Goal: Information Seeking & Learning: Learn about a topic

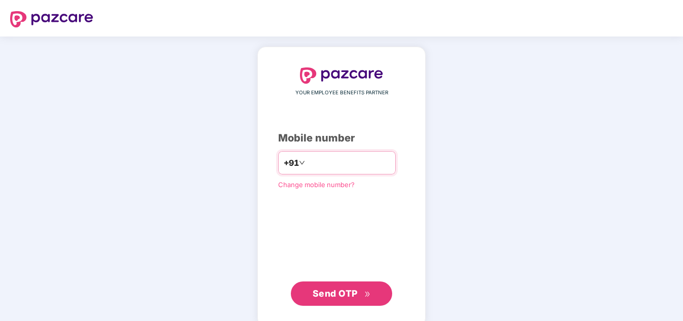
click at [310, 162] on input "number" at bounding box center [348, 163] width 83 height 16
type input "**********"
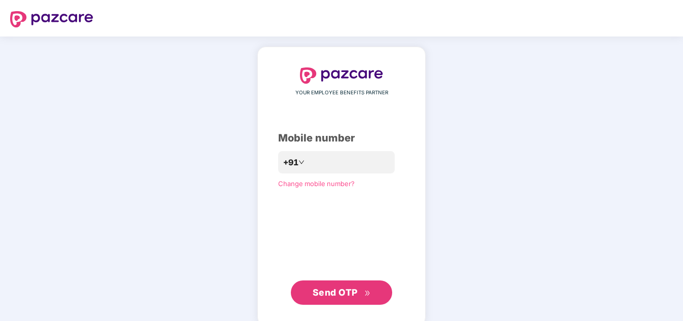
click at [355, 289] on span "Send OTP" at bounding box center [335, 292] width 45 height 11
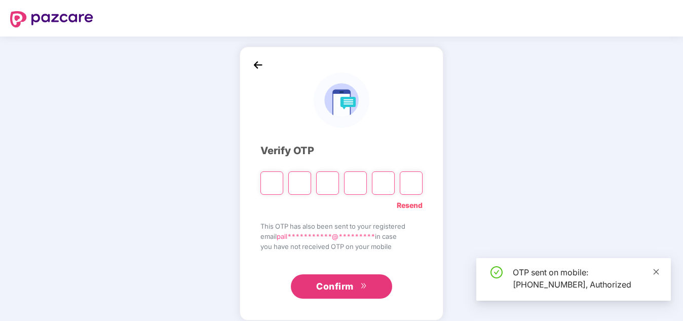
click at [658, 269] on icon "close" at bounding box center [656, 271] width 7 height 7
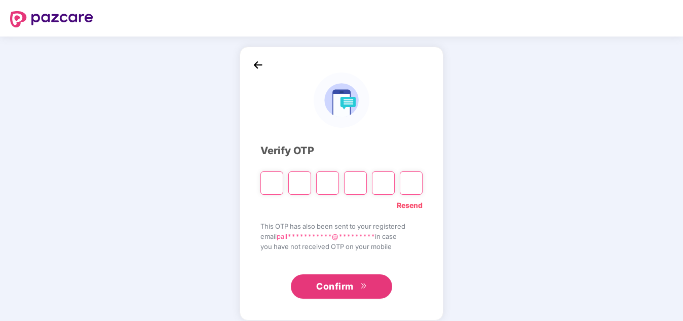
drag, startPoint x: 268, startPoint y: 171, endPoint x: 272, endPoint y: 183, distance: 12.5
click at [272, 183] on input "Please enter verification code. Digit 1" at bounding box center [272, 182] width 23 height 23
type input "*"
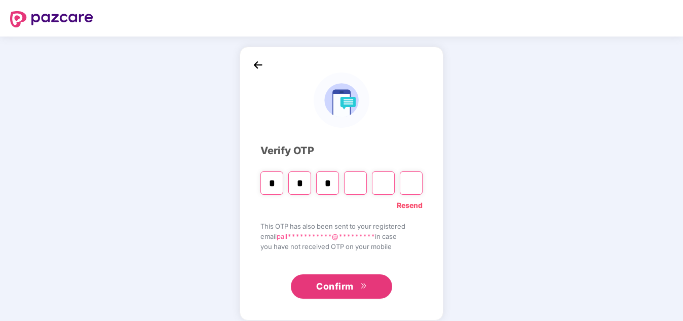
type input "*"
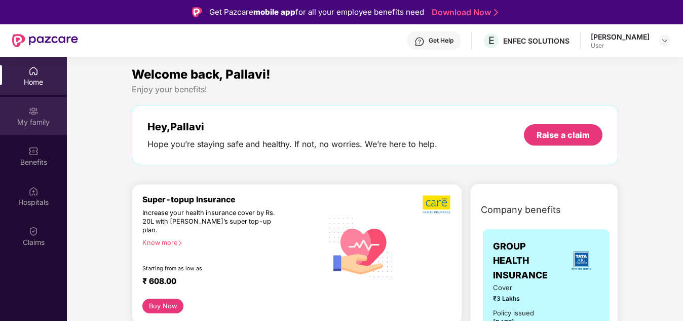
click at [25, 115] on div "My family" at bounding box center [33, 116] width 67 height 38
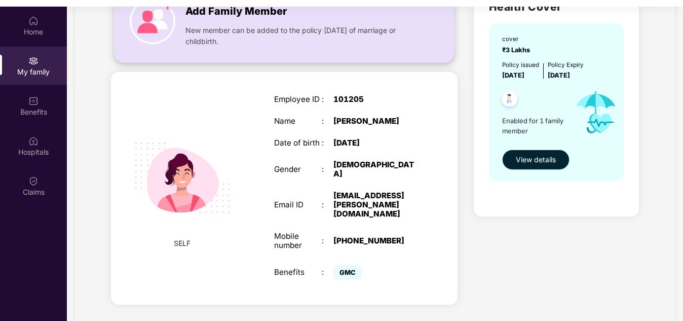
scroll to position [51, 0]
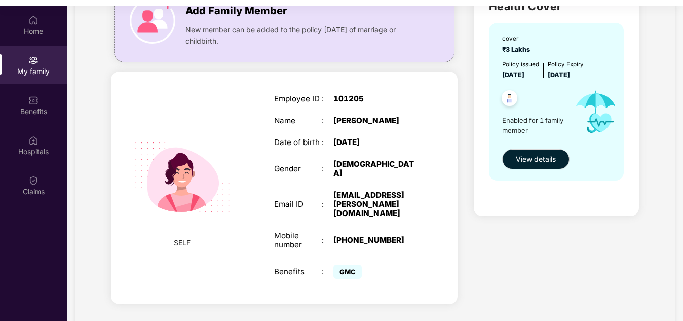
click at [529, 121] on span "Enabled for 1 family member" at bounding box center [534, 125] width 64 height 21
click at [539, 158] on span "View details" at bounding box center [536, 159] width 40 height 11
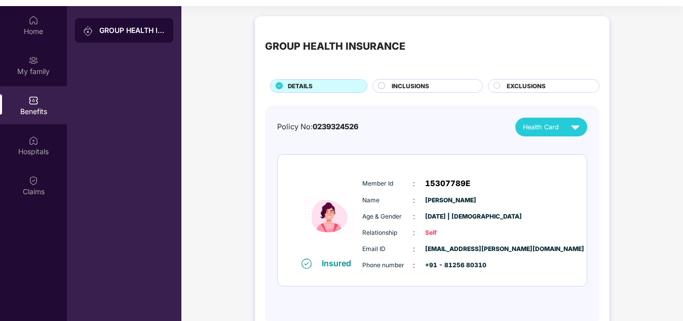
scroll to position [22, 0]
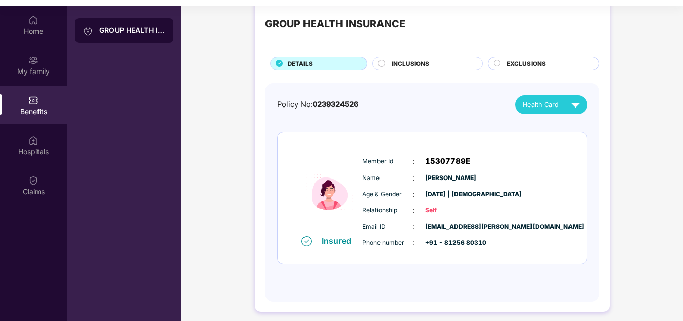
click at [381, 62] on circle at bounding box center [382, 63] width 7 height 7
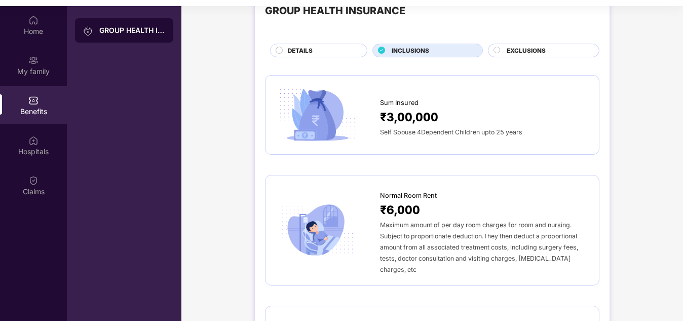
scroll to position [0, 0]
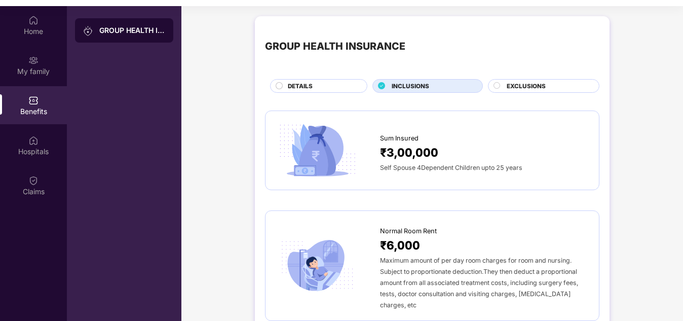
click at [525, 85] on span "EXCLUSIONS" at bounding box center [526, 86] width 39 height 9
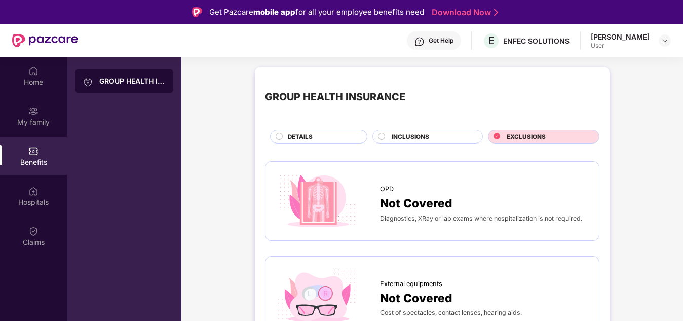
click at [428, 138] on span "INCLUSIONS" at bounding box center [411, 136] width 38 height 9
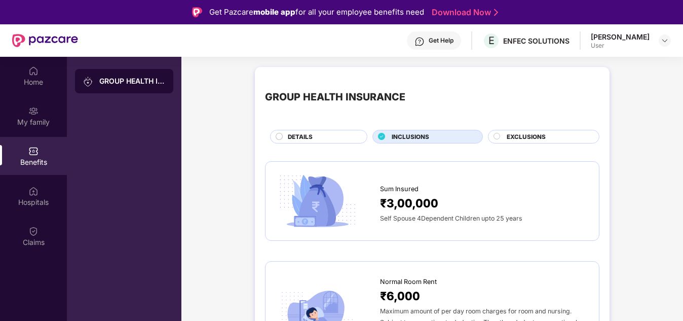
click at [428, 138] on span "INCLUSIONS" at bounding box center [411, 136] width 38 height 9
drag, startPoint x: 442, startPoint y: 193, endPoint x: 392, endPoint y: 170, distance: 55.1
click at [392, 170] on div "Sum Insured ₹3,00,000 Self Spouse 4Dependent Children upto 25 years" at bounding box center [432, 201] width 335 height 80
click at [48, 103] on div "My family" at bounding box center [33, 116] width 67 height 38
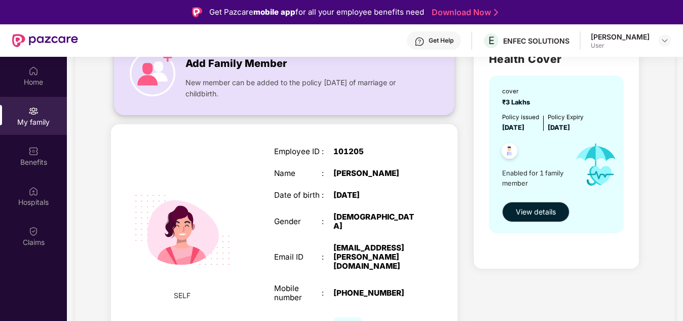
scroll to position [95, 0]
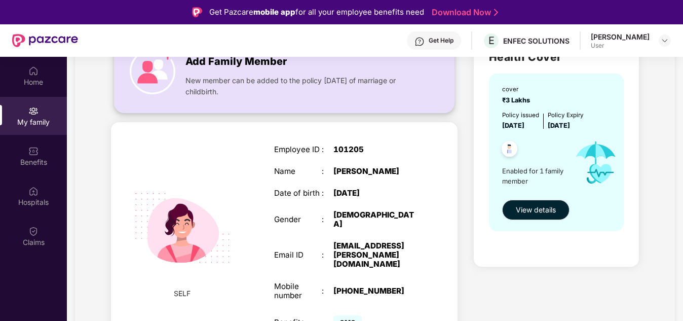
click at [298, 94] on span "New member can be added to the policy [DATE] of marriage or childbirth." at bounding box center [302, 86] width 232 height 22
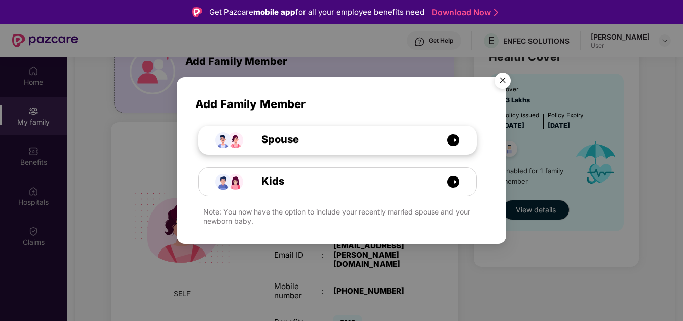
click at [386, 140] on div "Spouse" at bounding box center [343, 140] width 208 height 16
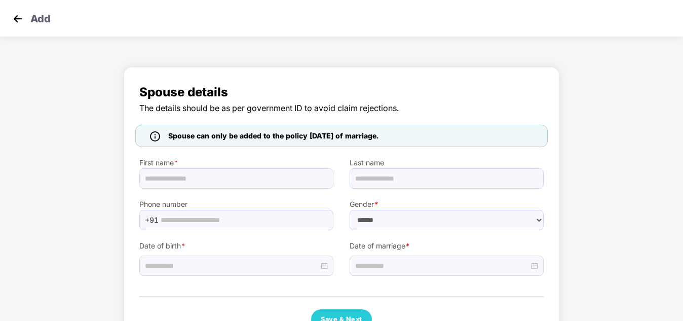
select select "****"
click at [268, 122] on div "Spouse details The details should be as per government ID to avoid claim reject…" at bounding box center [341, 206] width 405 height 247
click at [20, 20] on img at bounding box center [17, 18] width 15 height 15
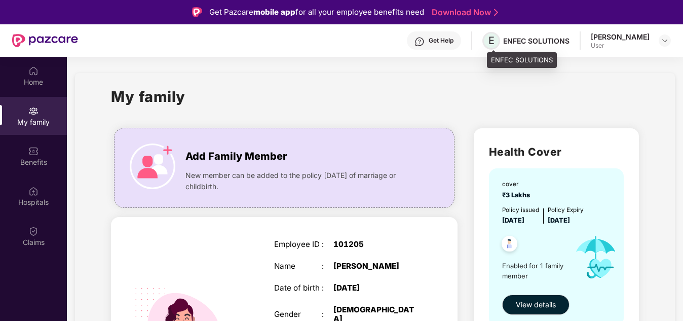
click at [495, 45] on span "E" at bounding box center [492, 40] width 6 height 12
click at [664, 38] on img at bounding box center [665, 41] width 8 height 8
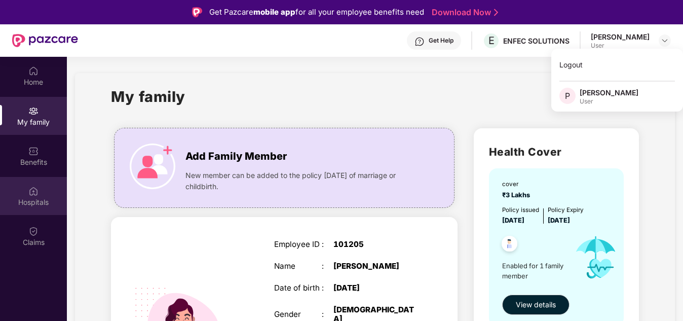
click at [31, 200] on div "Hospitals" at bounding box center [33, 202] width 67 height 10
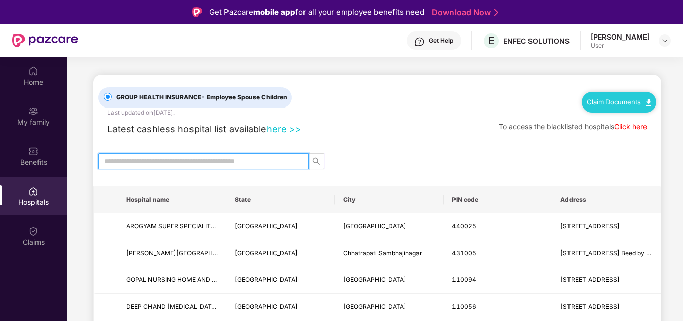
click at [225, 165] on input "text" at bounding box center [199, 161] width 190 height 11
type input "*****"
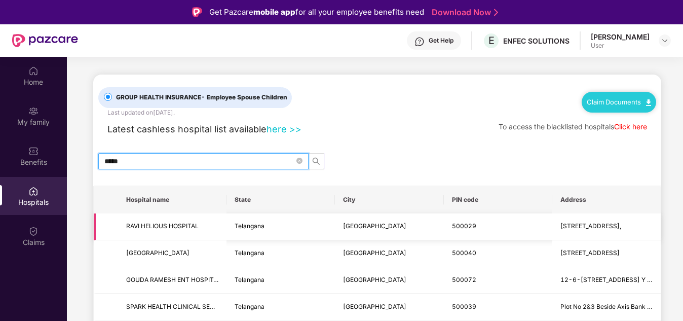
scroll to position [1, 0]
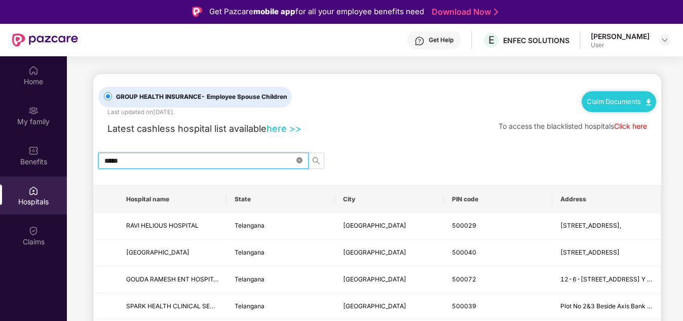
click at [299, 157] on icon "close-circle" at bounding box center [300, 160] width 6 height 6
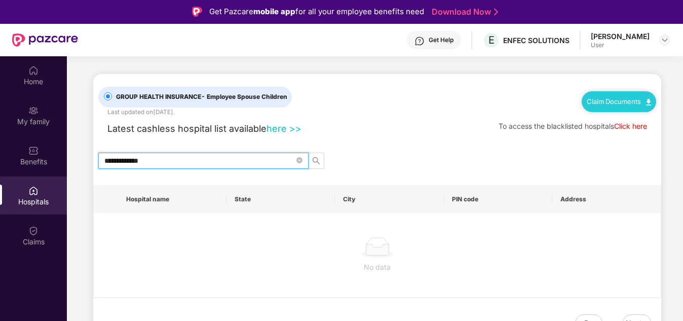
click at [145, 160] on input "**********" at bounding box center [199, 160] width 190 height 11
click at [139, 160] on input "**********" at bounding box center [199, 160] width 190 height 11
type input "**********"
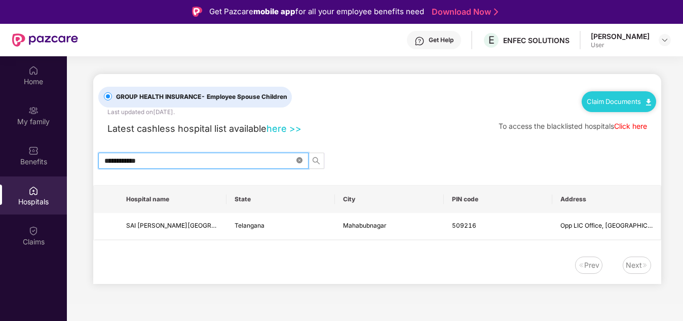
click at [297, 162] on icon "close-circle" at bounding box center [300, 160] width 6 height 6
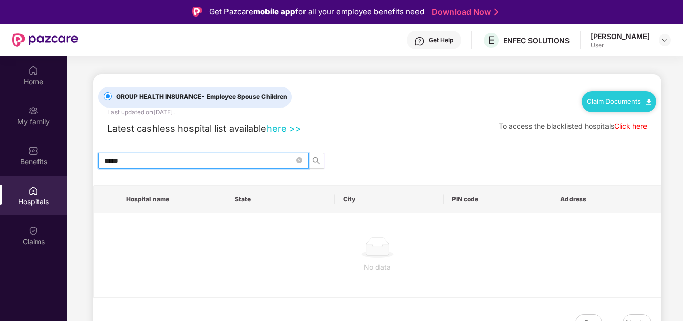
click at [189, 163] on input "*****" at bounding box center [199, 160] width 190 height 11
click at [314, 157] on icon "search" at bounding box center [316, 160] width 7 height 7
drag, startPoint x: 314, startPoint y: 157, endPoint x: 245, endPoint y: 162, distance: 69.6
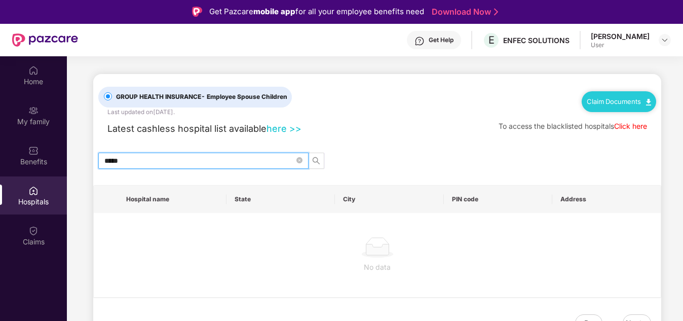
click at [245, 162] on span "*****" at bounding box center [211, 161] width 227 height 16
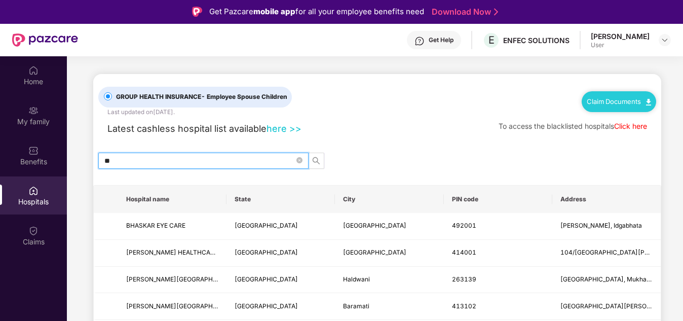
type input "*"
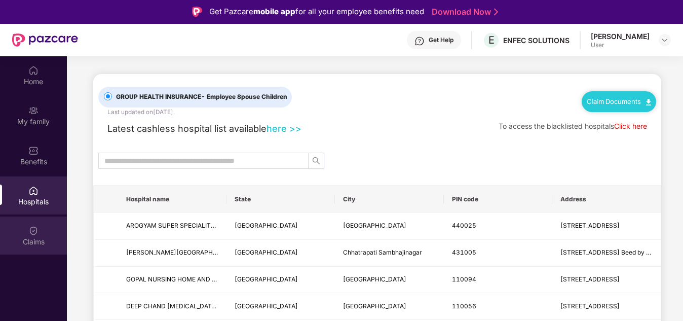
click at [44, 238] on div "Claims" at bounding box center [33, 242] width 67 height 10
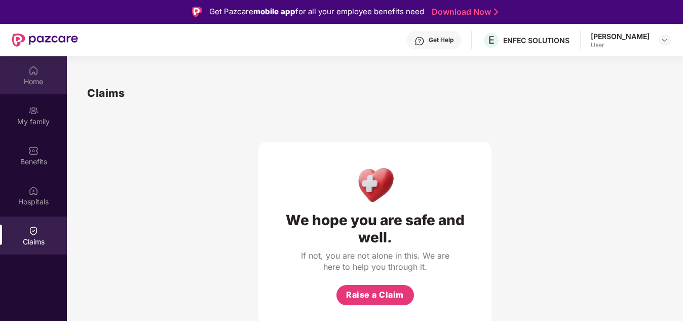
click at [42, 87] on div "Home" at bounding box center [33, 75] width 67 height 38
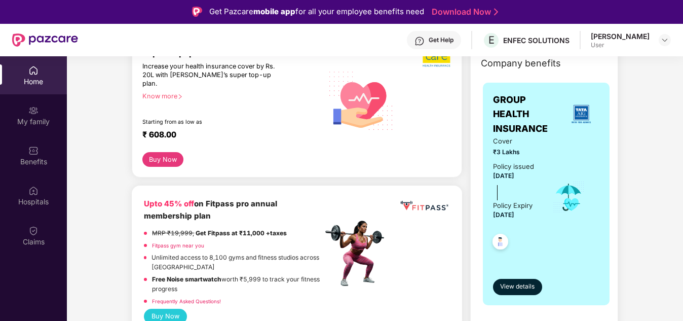
scroll to position [150, 0]
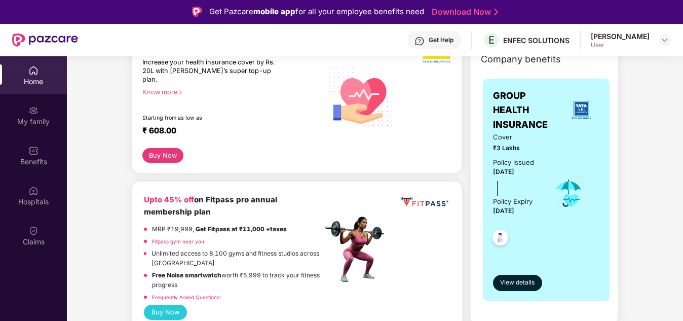
click at [166, 151] on button "Buy Now" at bounding box center [162, 155] width 41 height 15
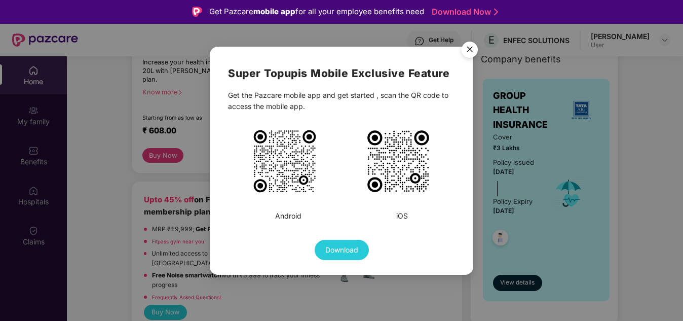
click at [468, 54] on img "Close" at bounding box center [470, 51] width 28 height 28
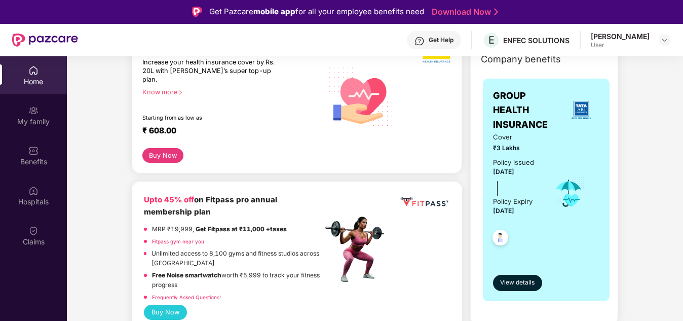
click at [163, 88] on div "Know more" at bounding box center [229, 91] width 174 height 7
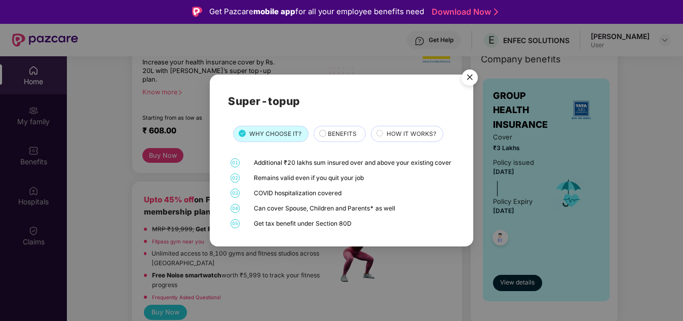
click at [329, 129] on span "BENEFITS" at bounding box center [342, 133] width 29 height 9
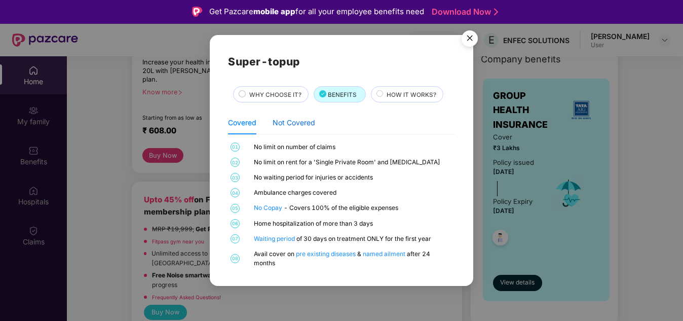
click at [308, 123] on div "Not Covered" at bounding box center [294, 122] width 43 height 11
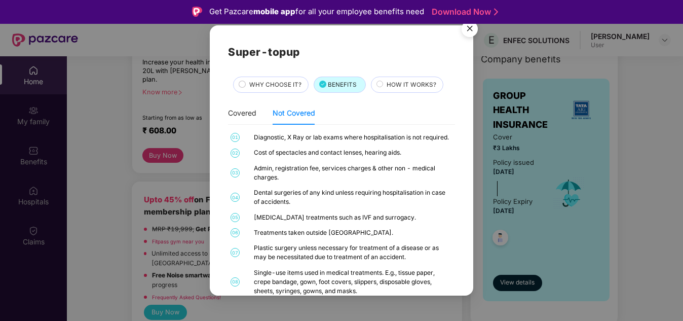
click at [387, 84] on span "HOW IT WORKS?" at bounding box center [412, 84] width 50 height 9
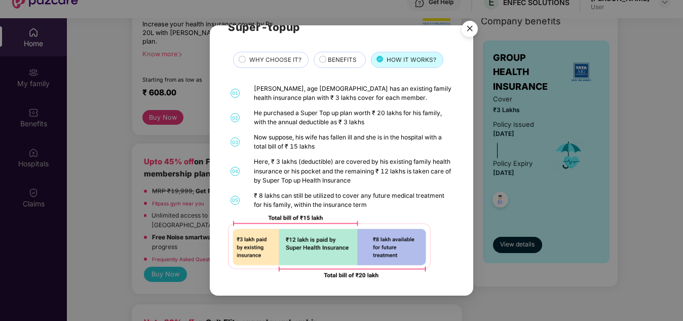
scroll to position [57, 0]
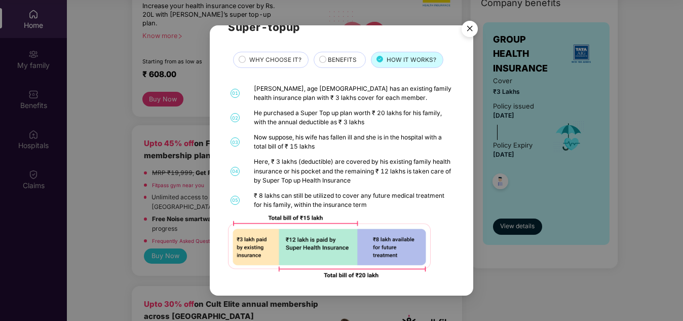
click at [470, 30] on img "Close" at bounding box center [470, 30] width 28 height 28
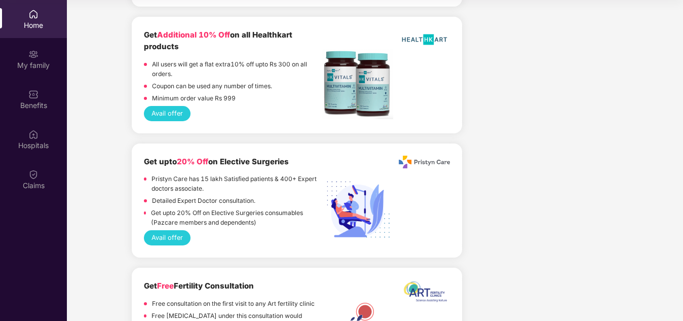
scroll to position [2404, 0]
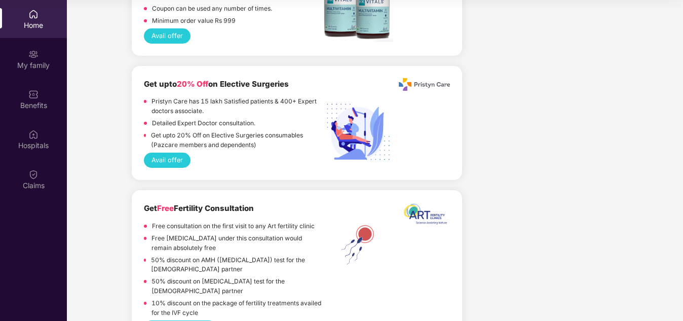
click at [437, 202] on img at bounding box center [424, 216] width 51 height 28
click at [430, 202] on img at bounding box center [424, 216] width 51 height 28
